Goal: Information Seeking & Learning: Check status

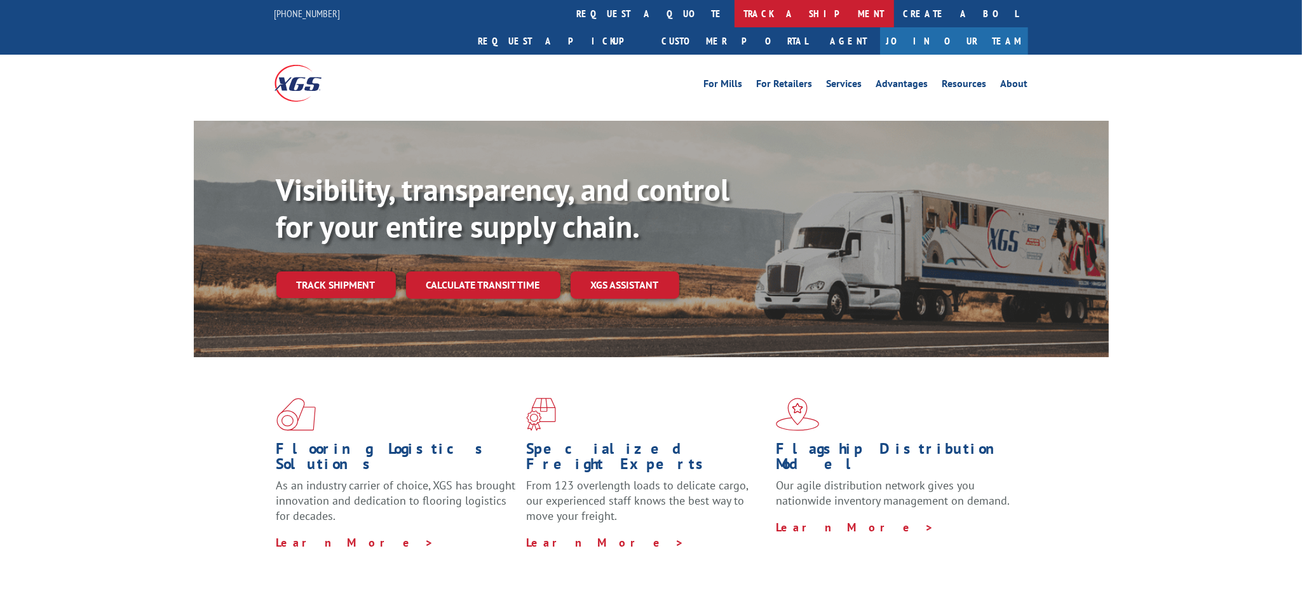
click at [735, 15] on link "track a shipment" at bounding box center [815, 13] width 160 height 27
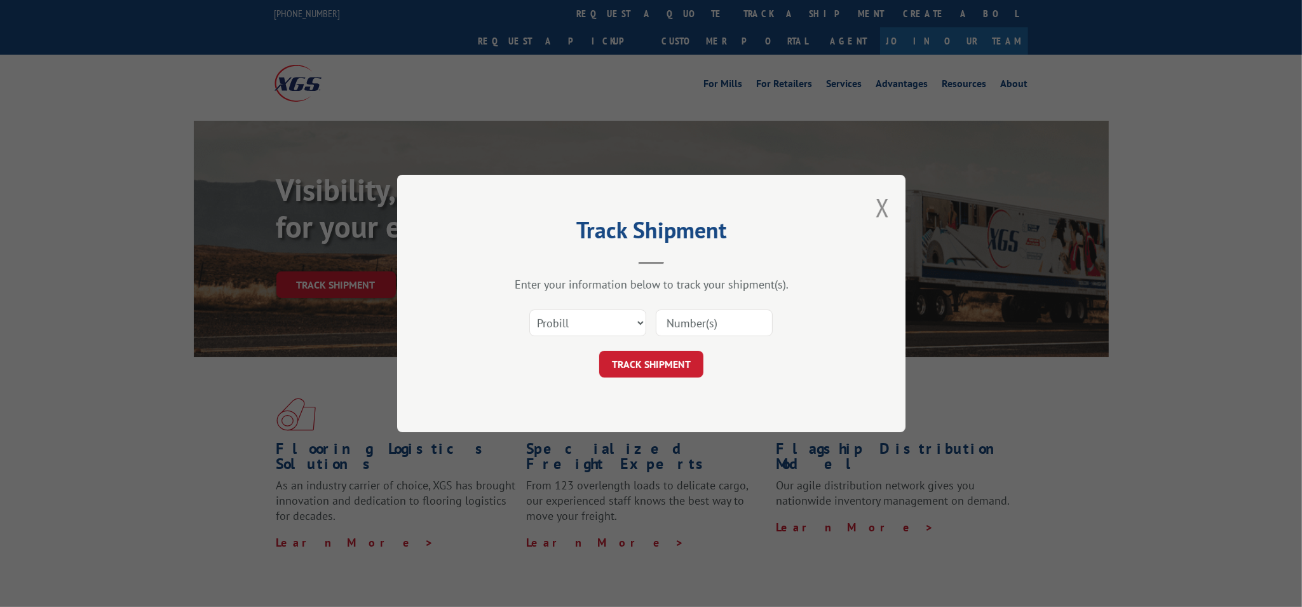
click at [693, 328] on input at bounding box center [714, 323] width 117 height 27
type input "17597651"
click at [660, 365] on button "TRACK SHIPMENT" at bounding box center [651, 364] width 104 height 27
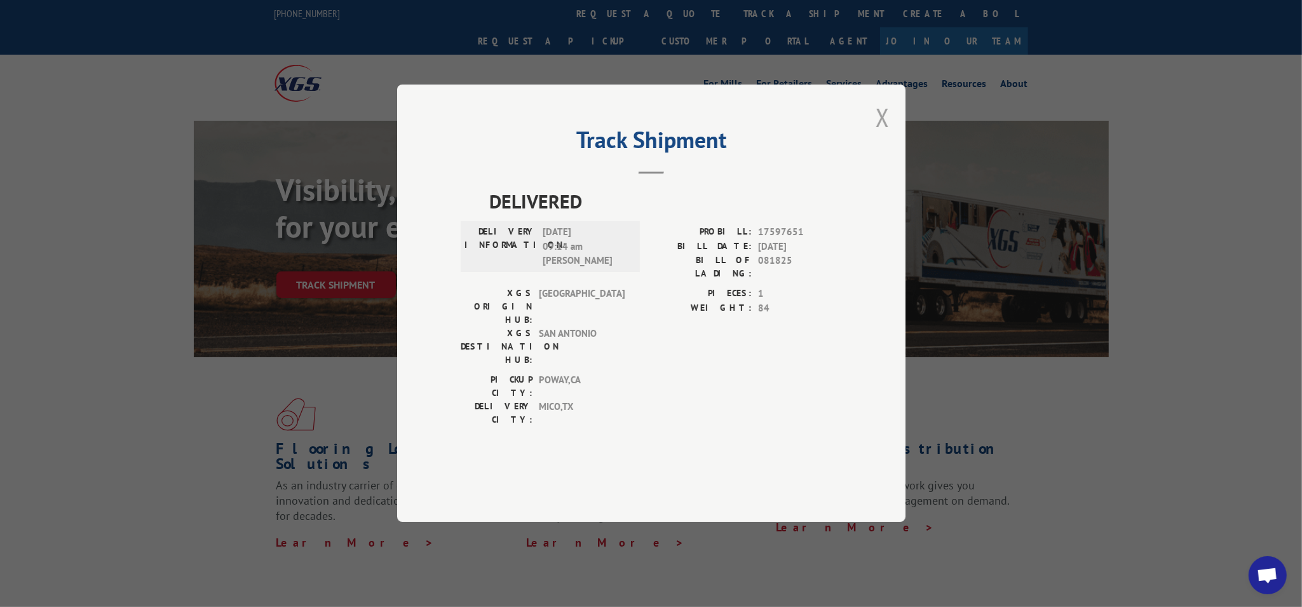
click at [880, 134] on button "Close modal" at bounding box center [883, 117] width 14 height 34
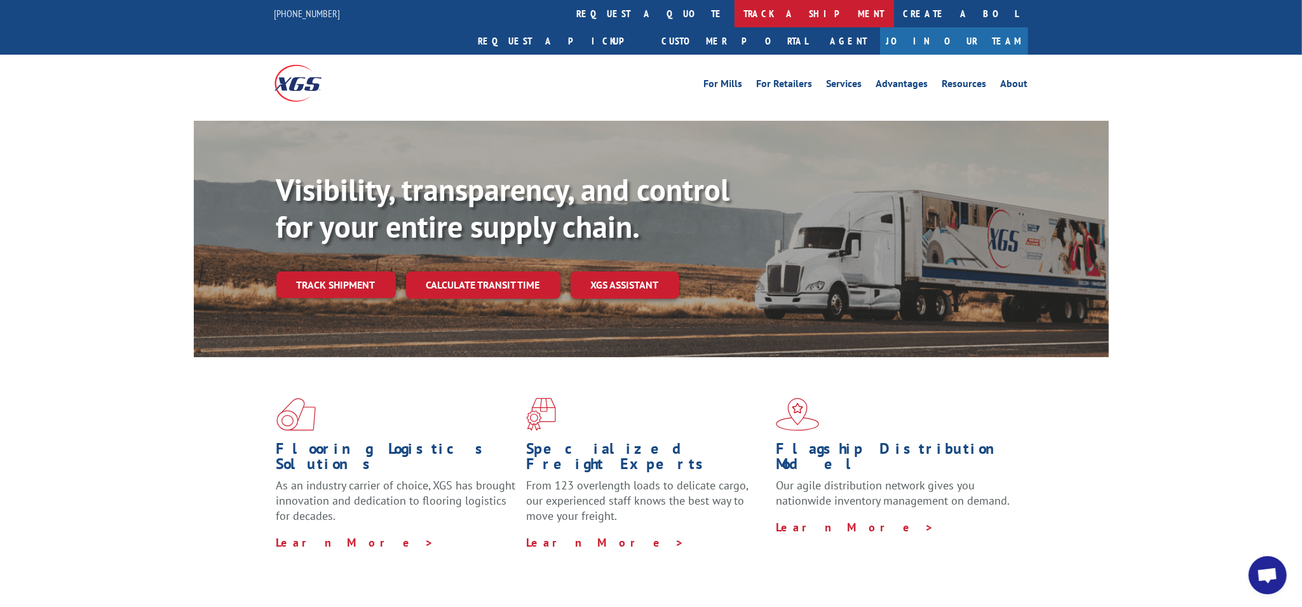
click at [735, 18] on link "track a shipment" at bounding box center [815, 13] width 160 height 27
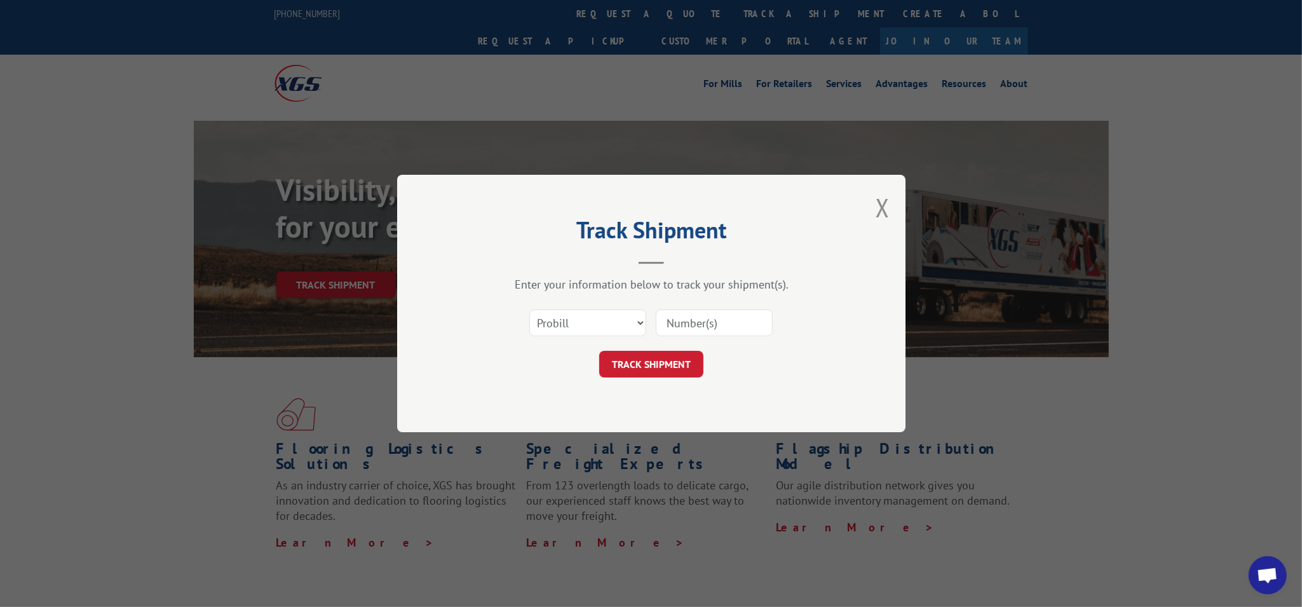
click at [698, 312] on input at bounding box center [714, 323] width 117 height 27
type input "17597661"
click button "TRACK SHIPMENT" at bounding box center [651, 364] width 104 height 27
